Goal: Task Accomplishment & Management: Manage account settings

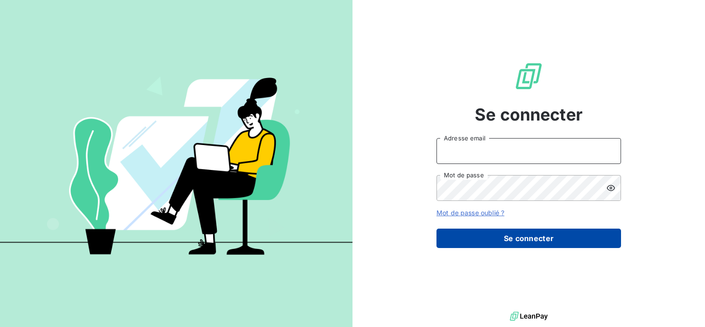
type input "[EMAIL_ADDRESS][DOMAIN_NAME]"
click at [539, 237] on button "Se connecter" at bounding box center [529, 237] width 185 height 19
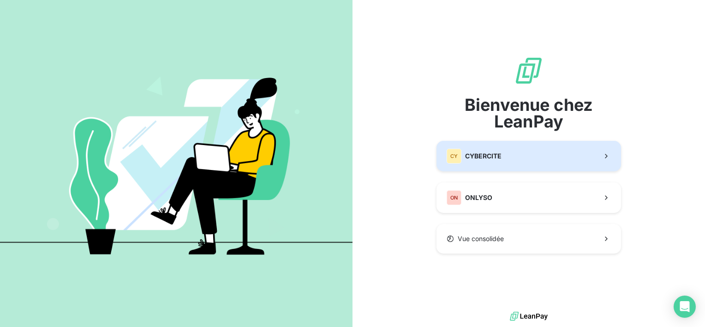
click at [479, 155] on span "CYBERCITE" at bounding box center [483, 155] width 36 height 9
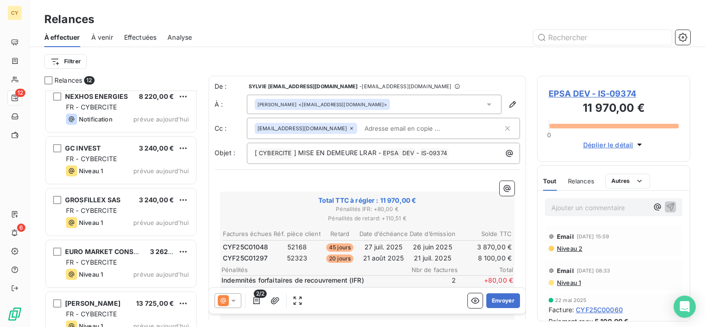
scroll to position [384, 0]
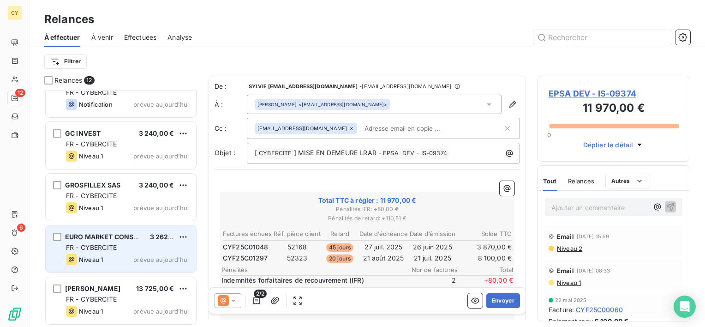
click at [132, 252] on div "EURO MARKET CONSULT - ELATOS 3 262,50 € FR - CYBERCITE Niveau 1 prévue [DATE]" at bounding box center [121, 248] width 150 height 47
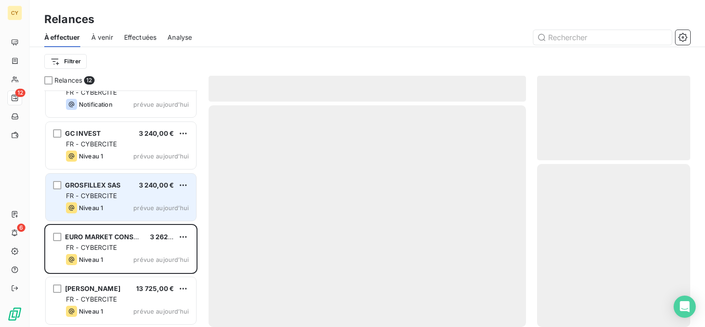
click at [132, 193] on div "FR - CYBERCITE" at bounding box center [127, 195] width 123 height 9
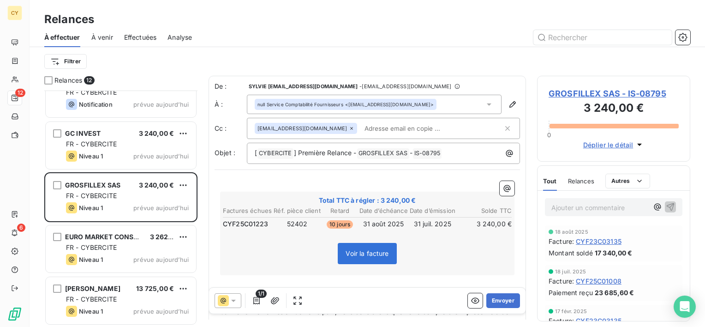
click at [624, 92] on span "GROSFILLEX SAS - IS-08795" at bounding box center [614, 93] width 130 height 12
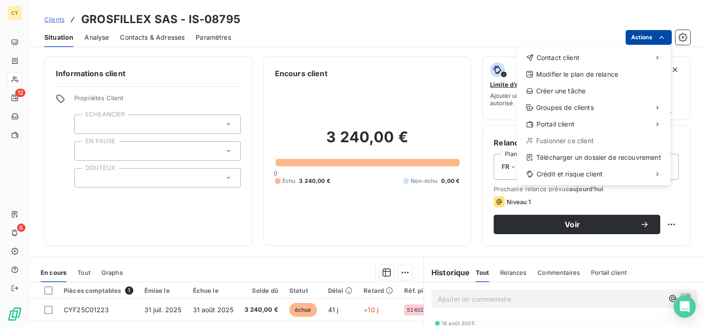
click at [647, 36] on html "CY 12 6 Clients GROSFILLEX SAS - IS-08795 Situation Analyse Contacts & Adresses…" at bounding box center [352, 163] width 705 height 327
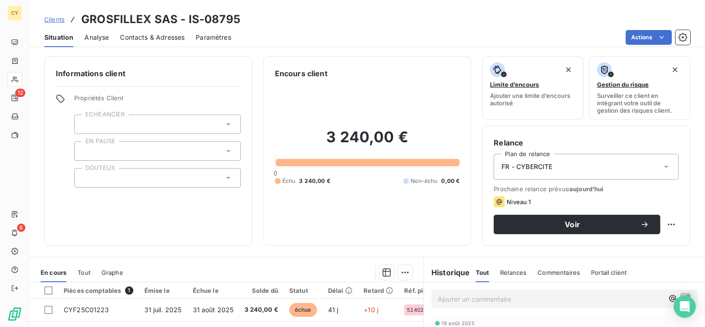
click at [100, 305] on html "CY 12 6 Clients GROSFILLEX SAS - IS-08795 Situation Analyse Contacts & Adresses…" at bounding box center [352, 163] width 705 height 327
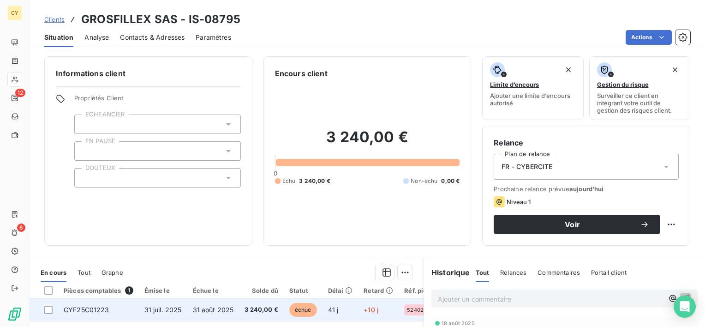
click at [102, 310] on span "CYF25C01223" at bounding box center [87, 310] width 46 height 8
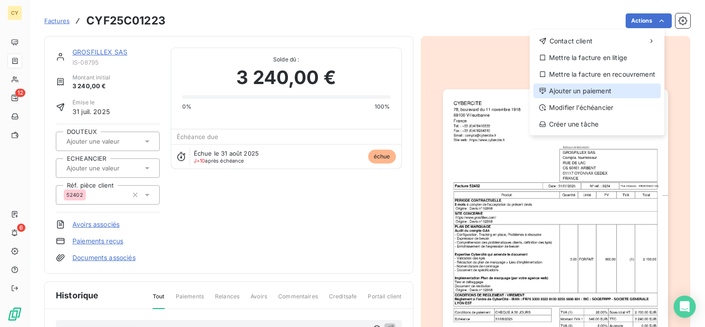
click at [580, 95] on div "Ajouter un paiement" at bounding box center [597, 91] width 127 height 15
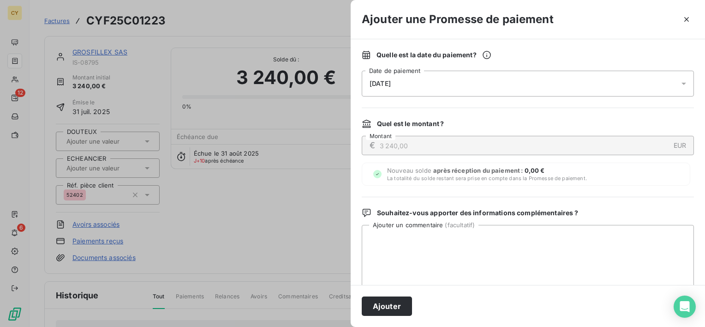
click at [679, 88] on div at bounding box center [686, 84] width 15 height 26
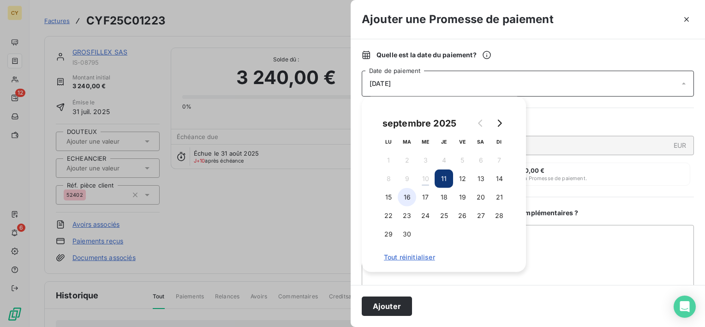
click at [407, 198] on button "16" at bounding box center [407, 197] width 18 height 18
click at [392, 311] on button "Ajouter" at bounding box center [387, 305] width 50 height 19
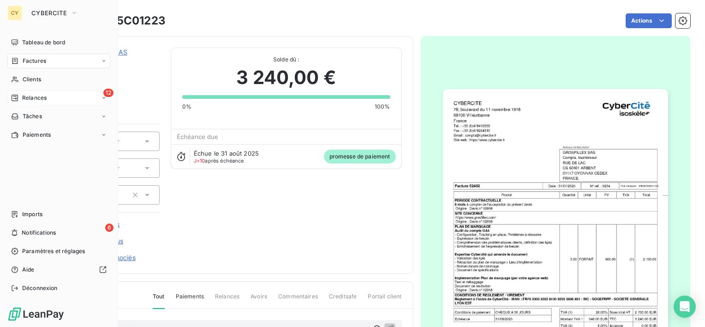
click at [28, 98] on span "Relances" at bounding box center [34, 98] width 24 height 8
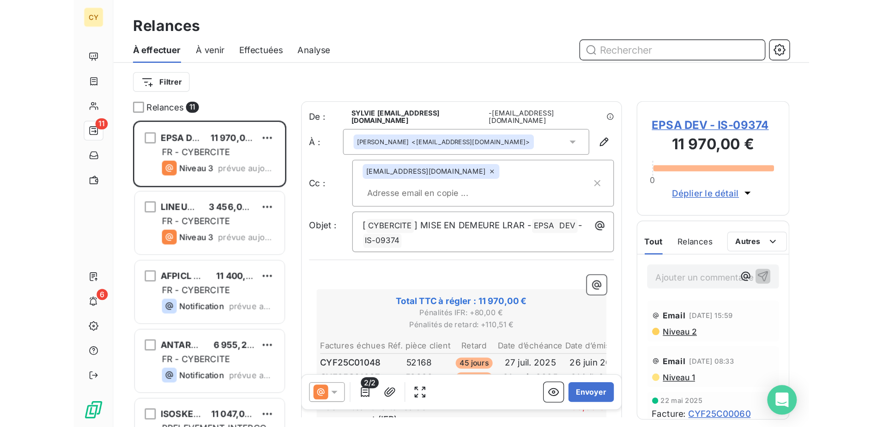
scroll to position [329, 191]
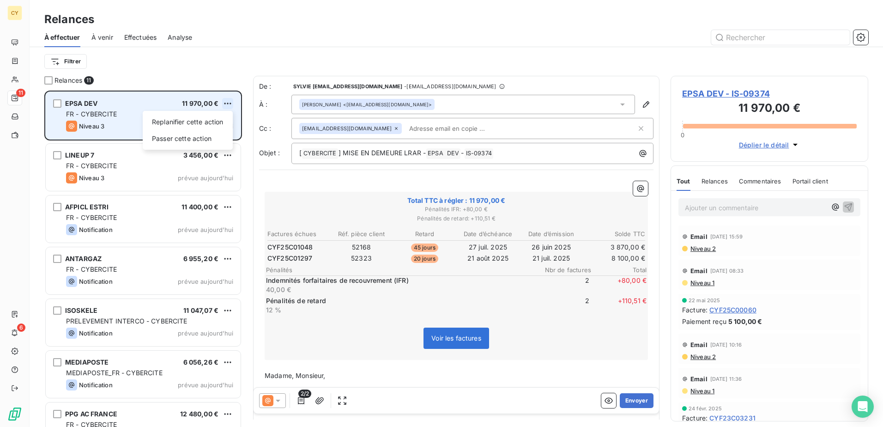
click at [230, 105] on html "CY 11 6 Relances À effectuer À venir Effectuées Analyse Filtrer Relances 11 EPS…" at bounding box center [441, 213] width 883 height 427
click at [188, 121] on div "Replanifier cette action" at bounding box center [187, 121] width 83 height 15
select select "8"
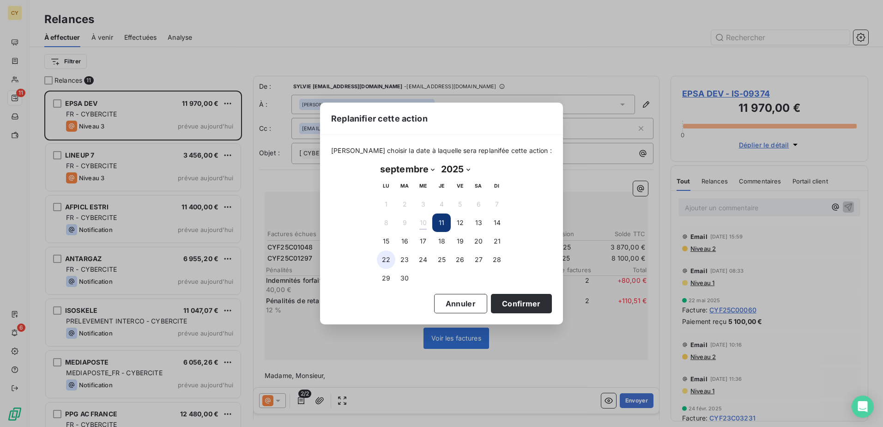
click at [384, 257] on button "22" at bounding box center [386, 259] width 18 height 18
click at [506, 303] on button "Confirmer" at bounding box center [521, 303] width 61 height 19
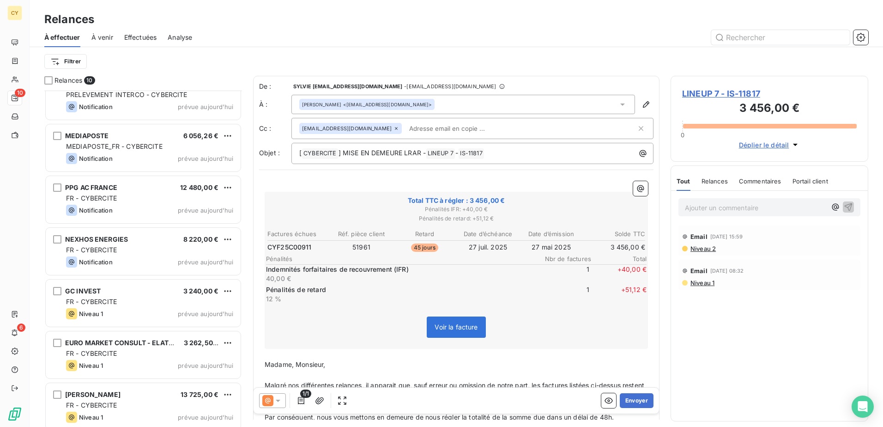
scroll to position [181, 0]
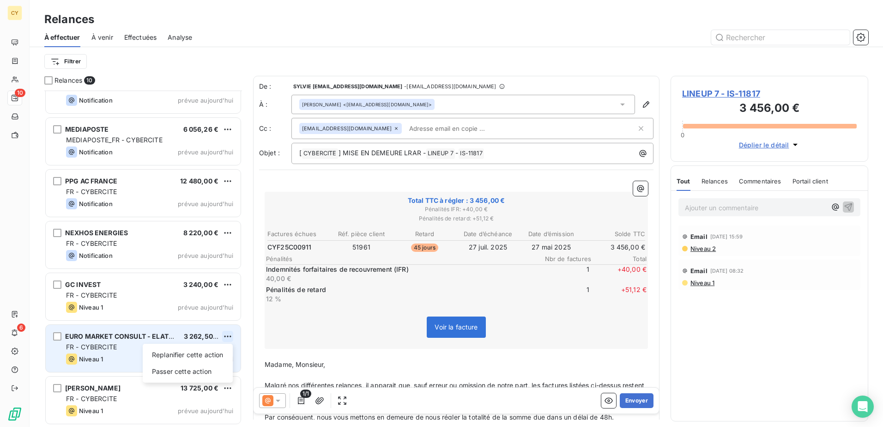
click at [228, 326] on html "CY 10 6 Relances À effectuer À venir Effectuées Analyse Filtrer Relances 10 [GE…" at bounding box center [441, 213] width 883 height 427
click at [199, 326] on div "Replanifier cette action" at bounding box center [187, 354] width 83 height 15
select select "8"
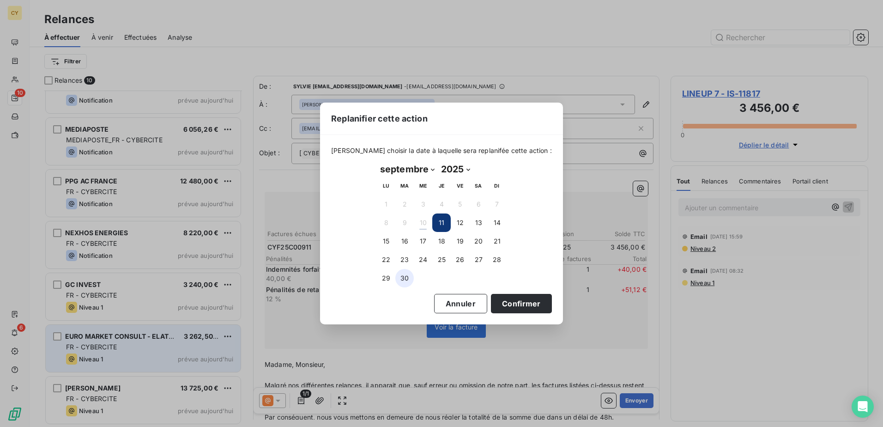
drag, startPoint x: 384, startPoint y: 262, endPoint x: 409, endPoint y: 274, distance: 27.5
click at [385, 262] on button "22" at bounding box center [386, 259] width 18 height 18
drag, startPoint x: 525, startPoint y: 306, endPoint x: 506, endPoint y: 310, distance: 19.8
click at [523, 306] on button "Confirmer" at bounding box center [521, 303] width 61 height 19
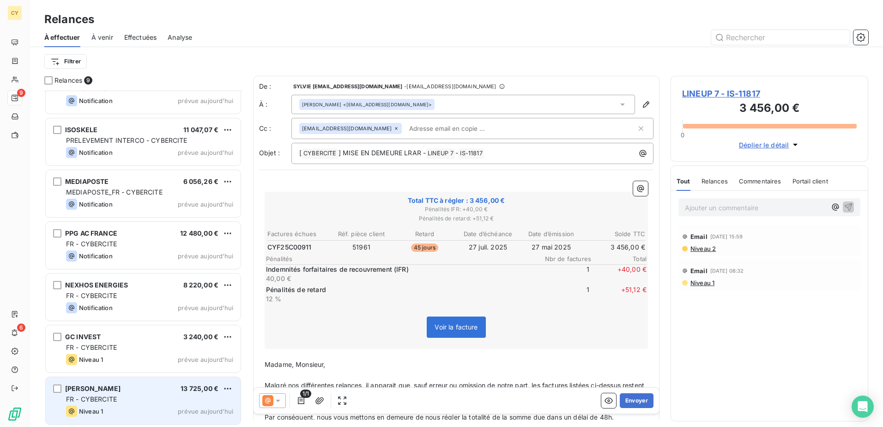
scroll to position [130, 0]
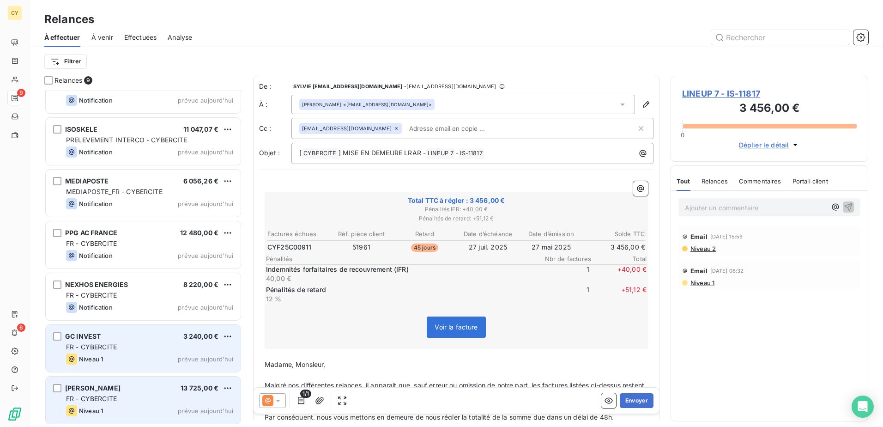
drag, startPoint x: 114, startPoint y: 352, endPoint x: 118, endPoint y: 349, distance: 4.9
click at [114, 326] on div "GC INVEST 3 240,00 € FR - CYBERCITE Niveau 1 prévue [DATE]" at bounding box center [143, 348] width 195 height 47
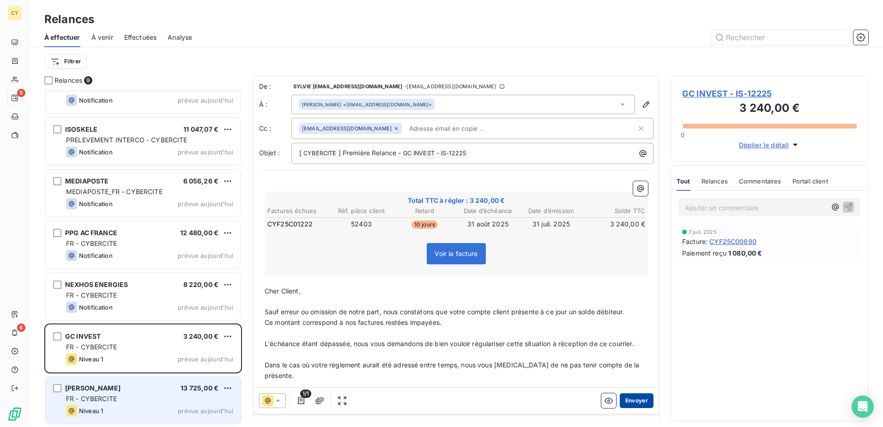
click at [628, 326] on button "Envoyer" at bounding box center [636, 400] width 34 height 15
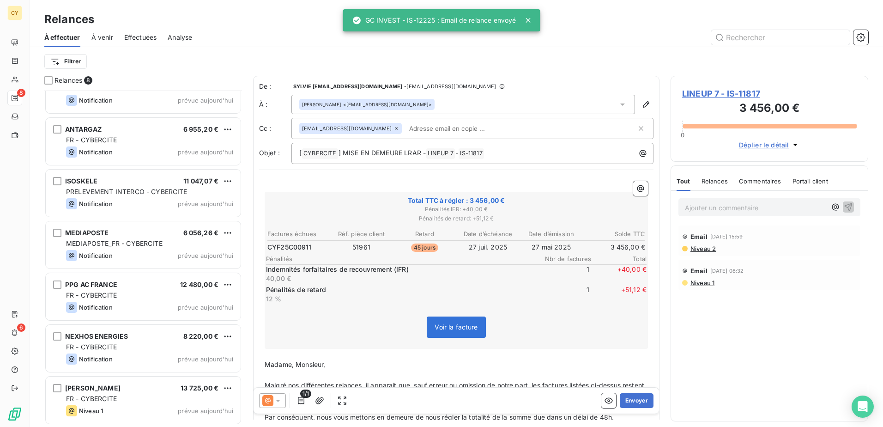
scroll to position [78, 0]
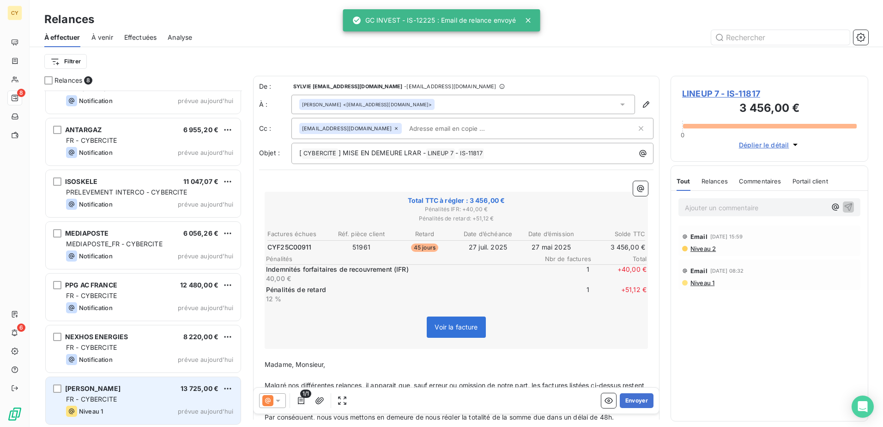
click at [125, 326] on div "FR - CYBERCITE" at bounding box center [149, 398] width 167 height 9
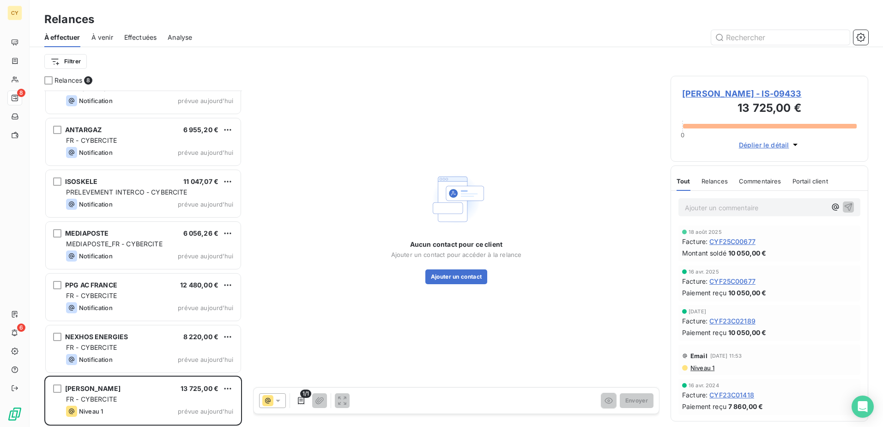
click at [705, 96] on span "[PERSON_NAME] - IS-09433" at bounding box center [769, 93] width 174 height 12
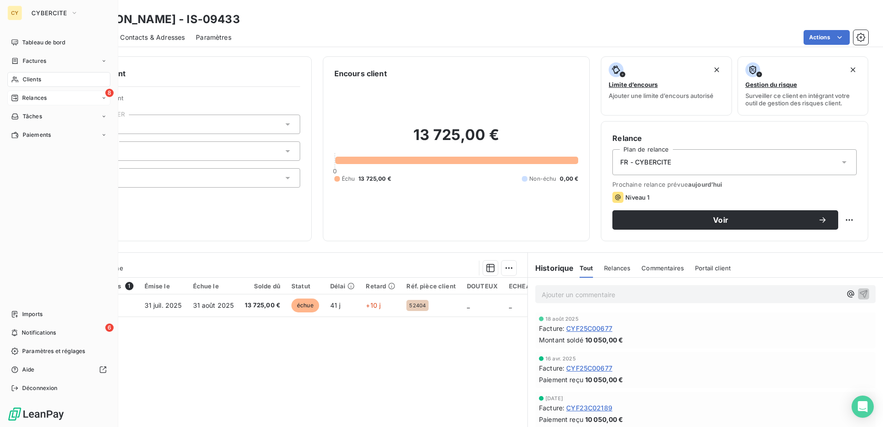
click at [33, 99] on span "Relances" at bounding box center [34, 98] width 24 height 8
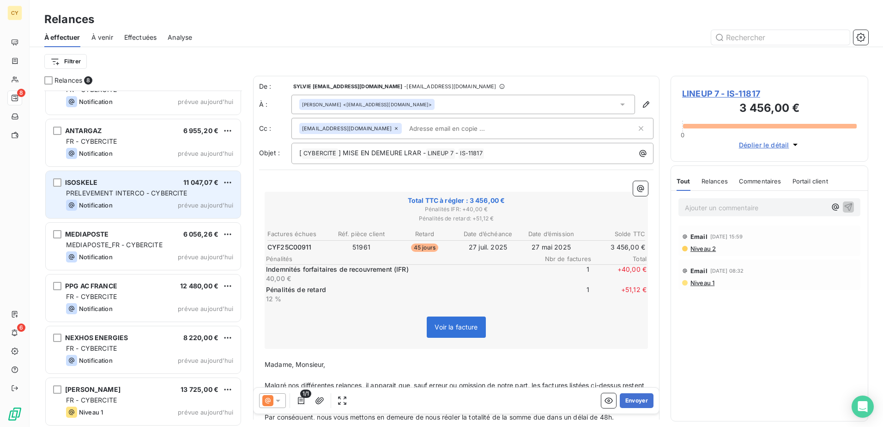
scroll to position [78, 0]
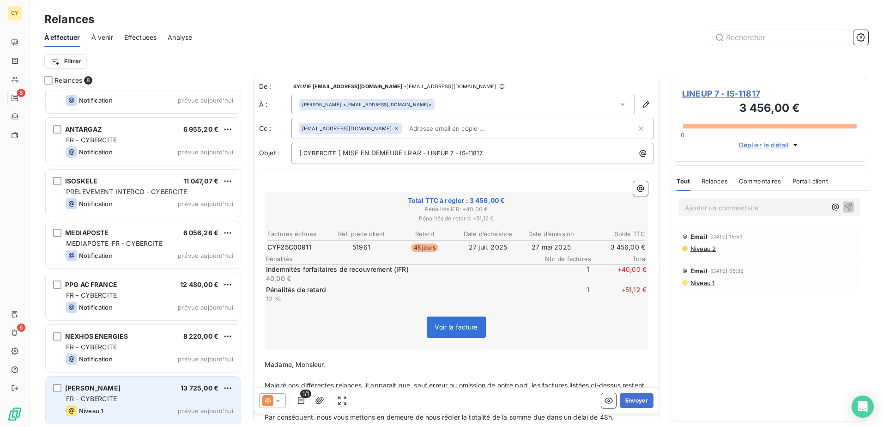
click at [120, 326] on span "[PERSON_NAME]" at bounding box center [92, 388] width 55 height 8
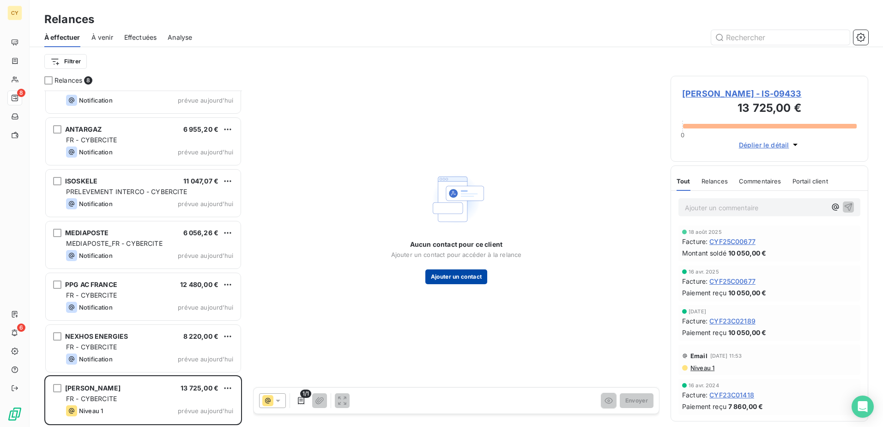
click at [471, 278] on button "Ajouter un contact" at bounding box center [456, 276] width 62 height 15
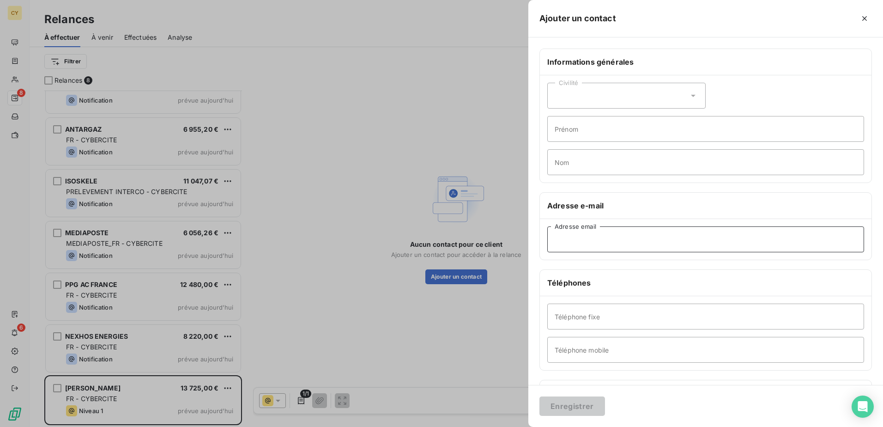
click at [588, 242] on input "Adresse email" at bounding box center [705, 239] width 317 height 26
paste input "[EMAIL_ADDRESS][DOMAIN_NAME]"
type input "[EMAIL_ADDRESS][DOMAIN_NAME]"
drag, startPoint x: 593, startPoint y: 404, endPoint x: 587, endPoint y: 404, distance: 6.0
click at [592, 326] on button "Enregistrer" at bounding box center [572, 405] width 66 height 19
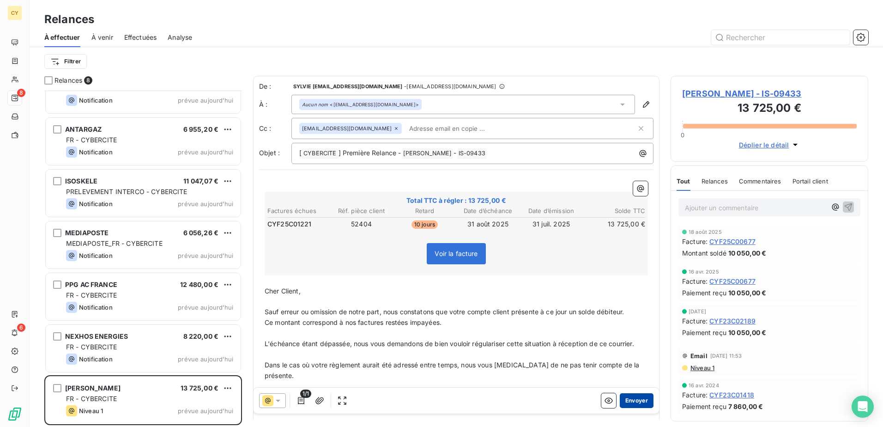
click at [631, 326] on button "Envoyer" at bounding box center [636, 400] width 34 height 15
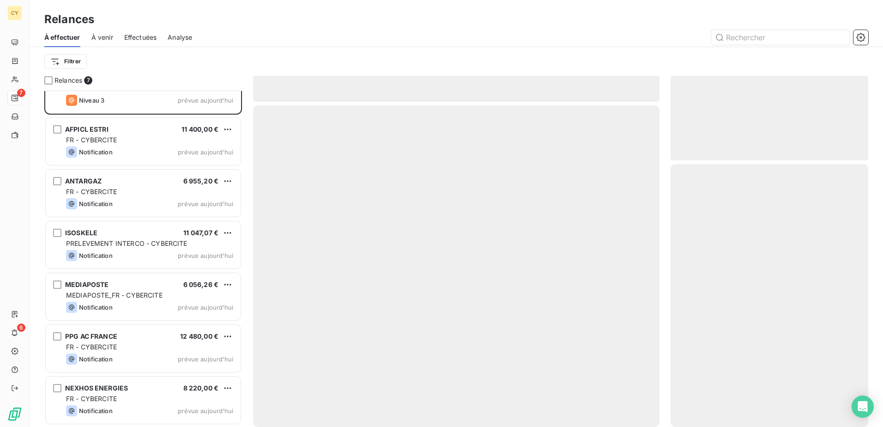
scroll to position [26, 0]
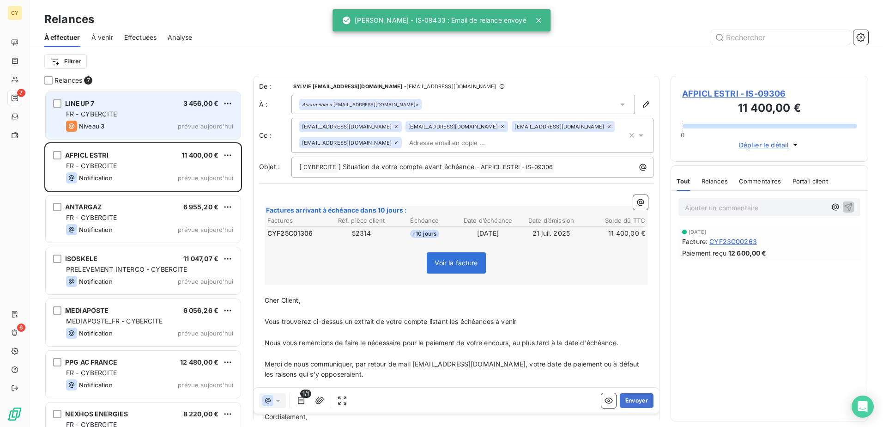
click at [152, 122] on div "Niveau 3 prévue aujourd’hui" at bounding box center [149, 125] width 167 height 11
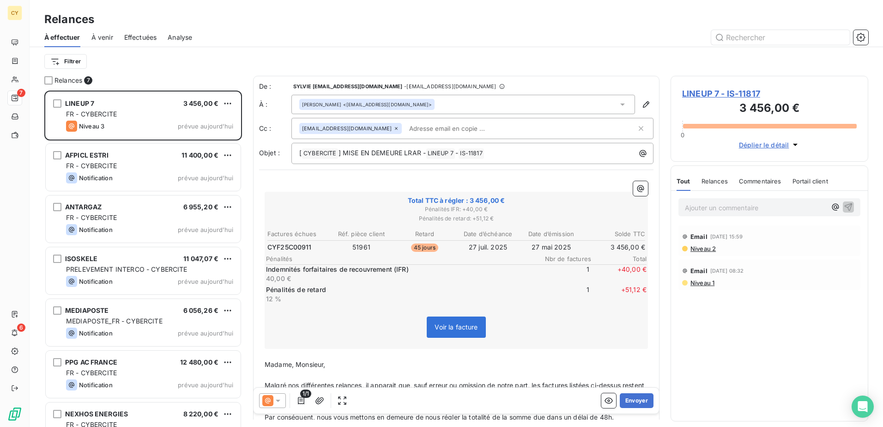
click at [705, 92] on span "LINEUP 7 - IS-11817" at bounding box center [769, 93] width 174 height 12
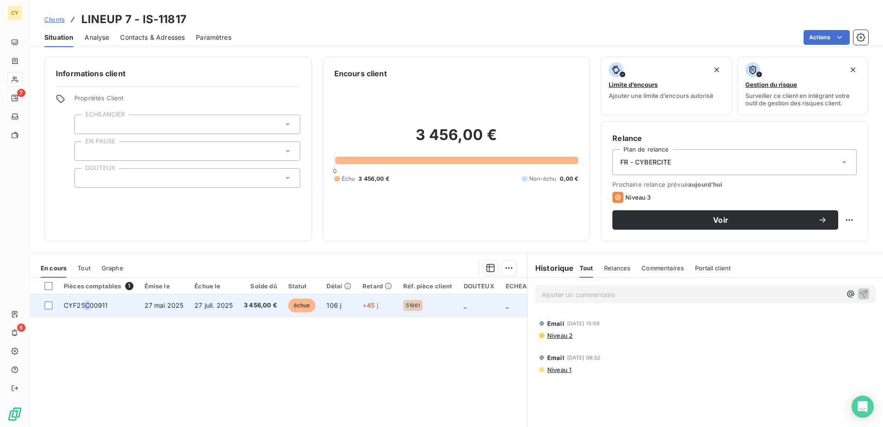
click at [88, 304] on span "CYF25C00911" at bounding box center [86, 305] width 44 height 8
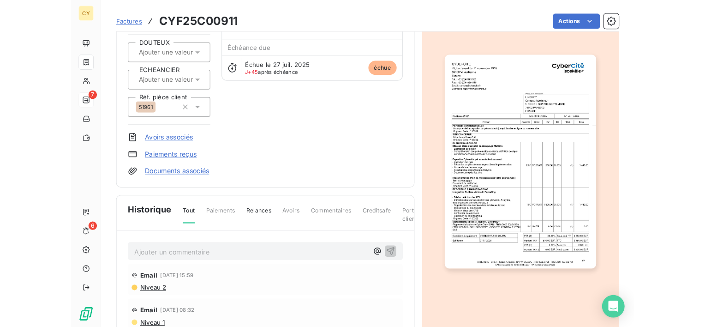
scroll to position [92, 0]
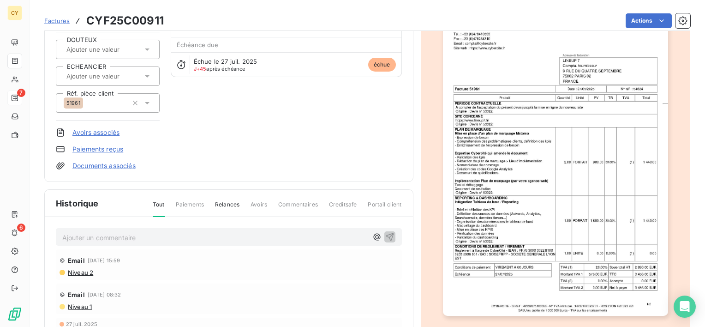
click at [592, 89] on img "button" at bounding box center [555, 156] width 225 height 318
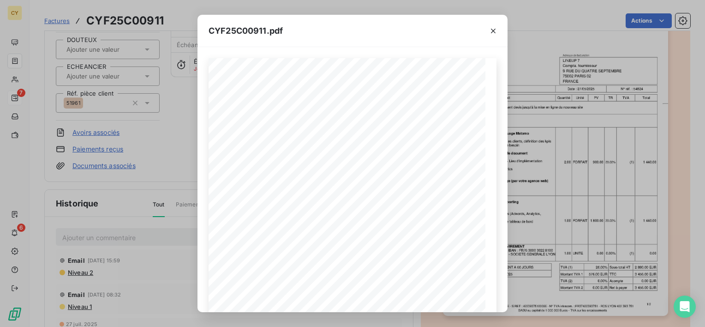
click at [565, 259] on div "CYF25C00911.pdf CYBERCITE [STREET_ADDRESS][DATE] Tel. : [PHONE_NUMBER] Fax : [P…" at bounding box center [352, 163] width 705 height 327
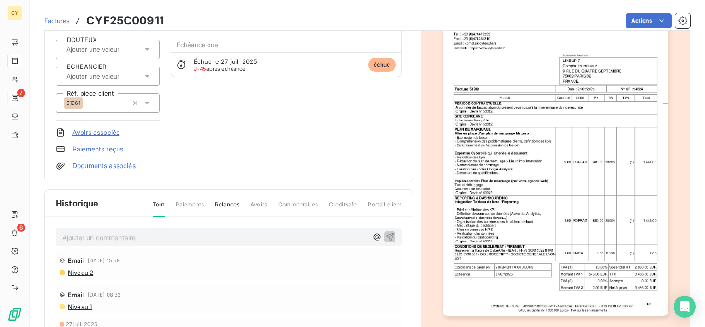
click at [537, 260] on img "button" at bounding box center [555, 156] width 225 height 318
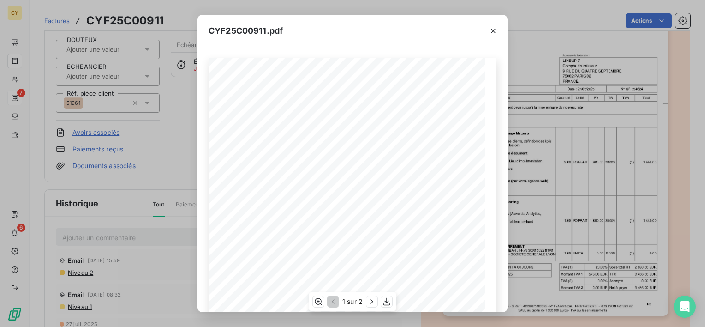
scroll to position [148, 0]
